Goal: Information Seeking & Learning: Learn about a topic

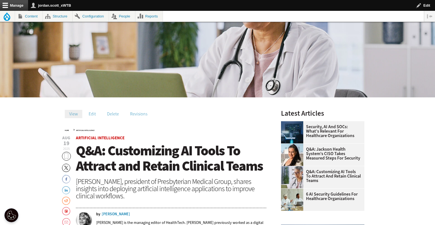
scroll to position [154, 0]
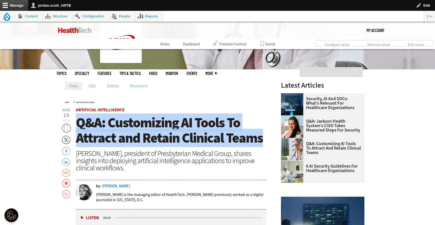
drag, startPoint x: 230, startPoint y: 135, endPoint x: 79, endPoint y: 126, distance: 150.6
copy span "Q&A: Customizing AI Tools To Attract and Retain Clinical Teams"
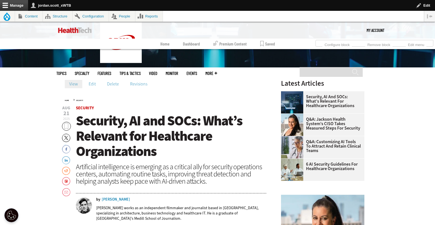
scroll to position [156, 0]
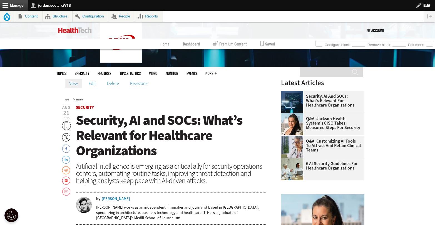
click at [161, 145] on h1 "Security, AI and SOCs: What’s Relevant for Healthcare Organizations" at bounding box center [171, 136] width 191 height 46
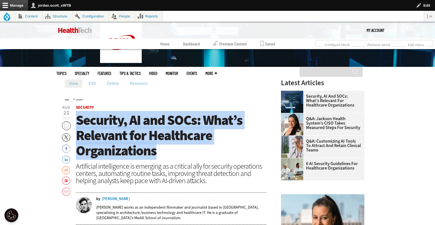
drag, startPoint x: 167, startPoint y: 155, endPoint x: 78, endPoint y: 123, distance: 94.5
click at [78, 123] on h1 "Security, AI and SOCs: What’s Relevant for Healthcare Organizations" at bounding box center [171, 136] width 191 height 46
copy span "Security, AI and SOCs: What’s Relevant for Healthcare Organizations"
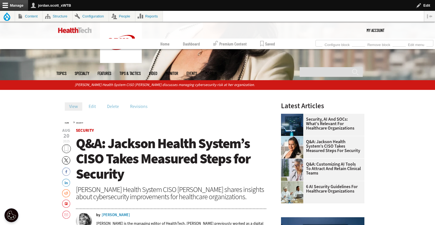
scroll to position [150, 0]
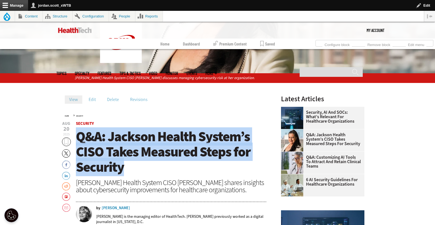
drag, startPoint x: 119, startPoint y: 164, endPoint x: 78, endPoint y: 138, distance: 48.1
click at [78, 138] on h1 "Q&A: Jackson Health System’s CISO Takes Measured Steps for Security" at bounding box center [171, 152] width 191 height 46
copy span "Q&A: Jackson Health System’s CISO Takes Measured Steps for Security"
